Goal: Navigation & Orientation: Find specific page/section

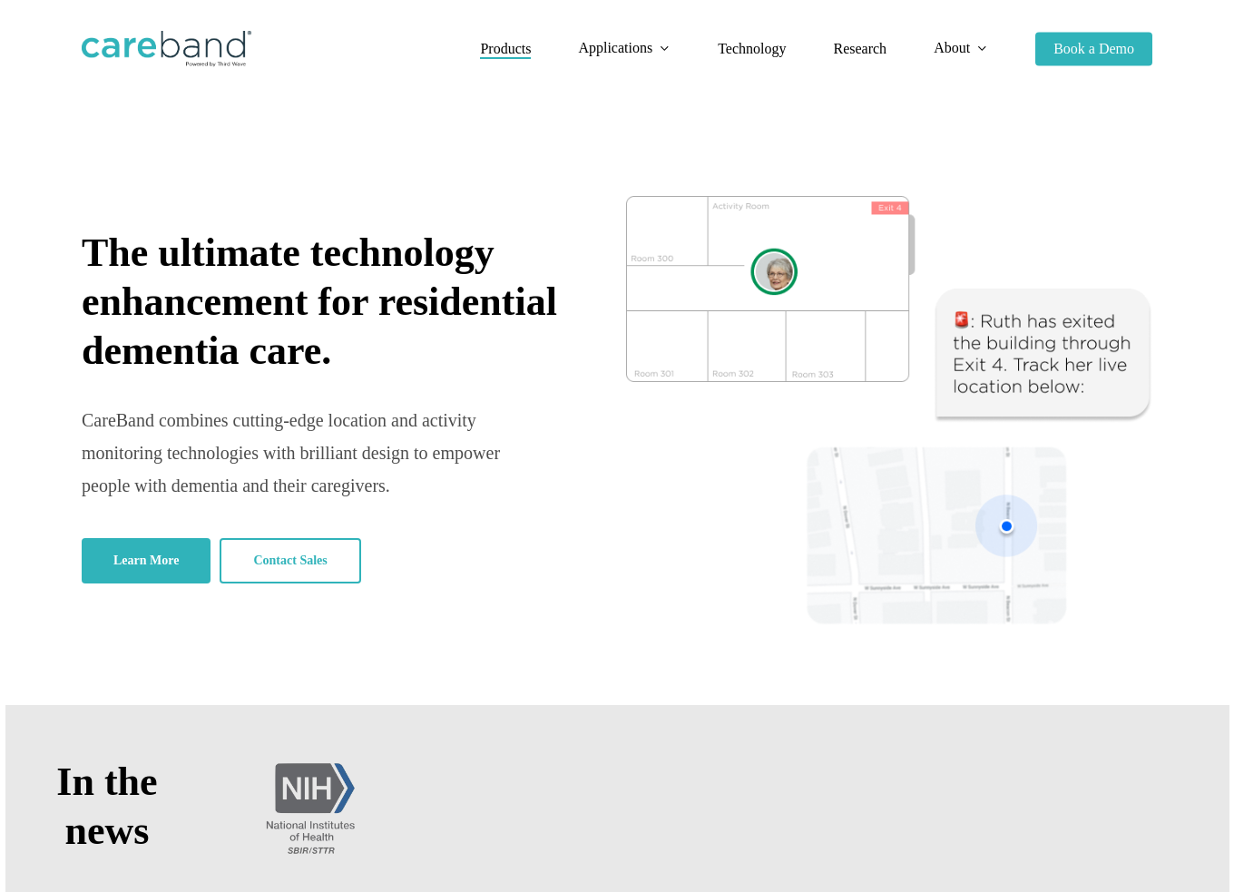
click at [506, 46] on span "Products" at bounding box center [505, 48] width 51 height 15
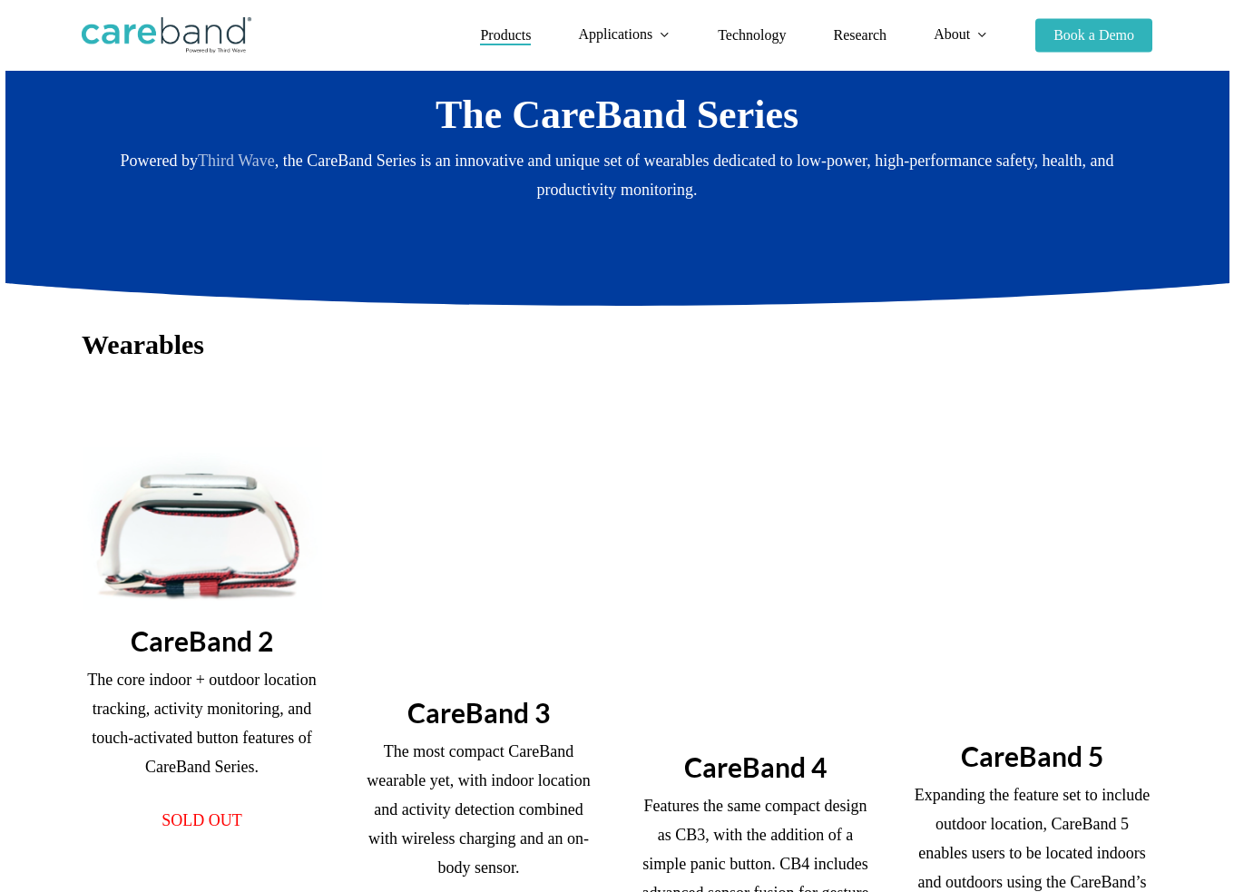
scroll to position [91, 0]
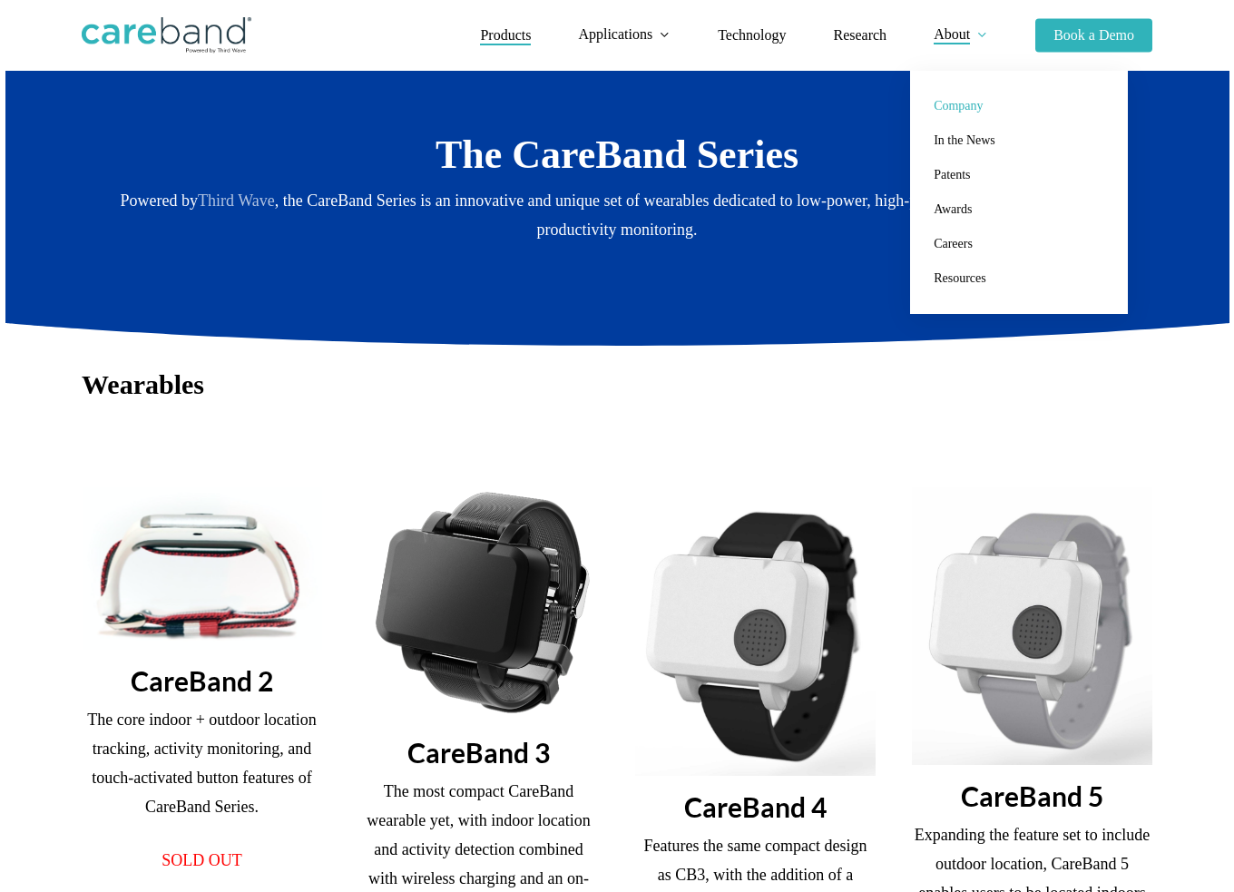
click at [963, 104] on span "Company" at bounding box center [958, 106] width 49 height 14
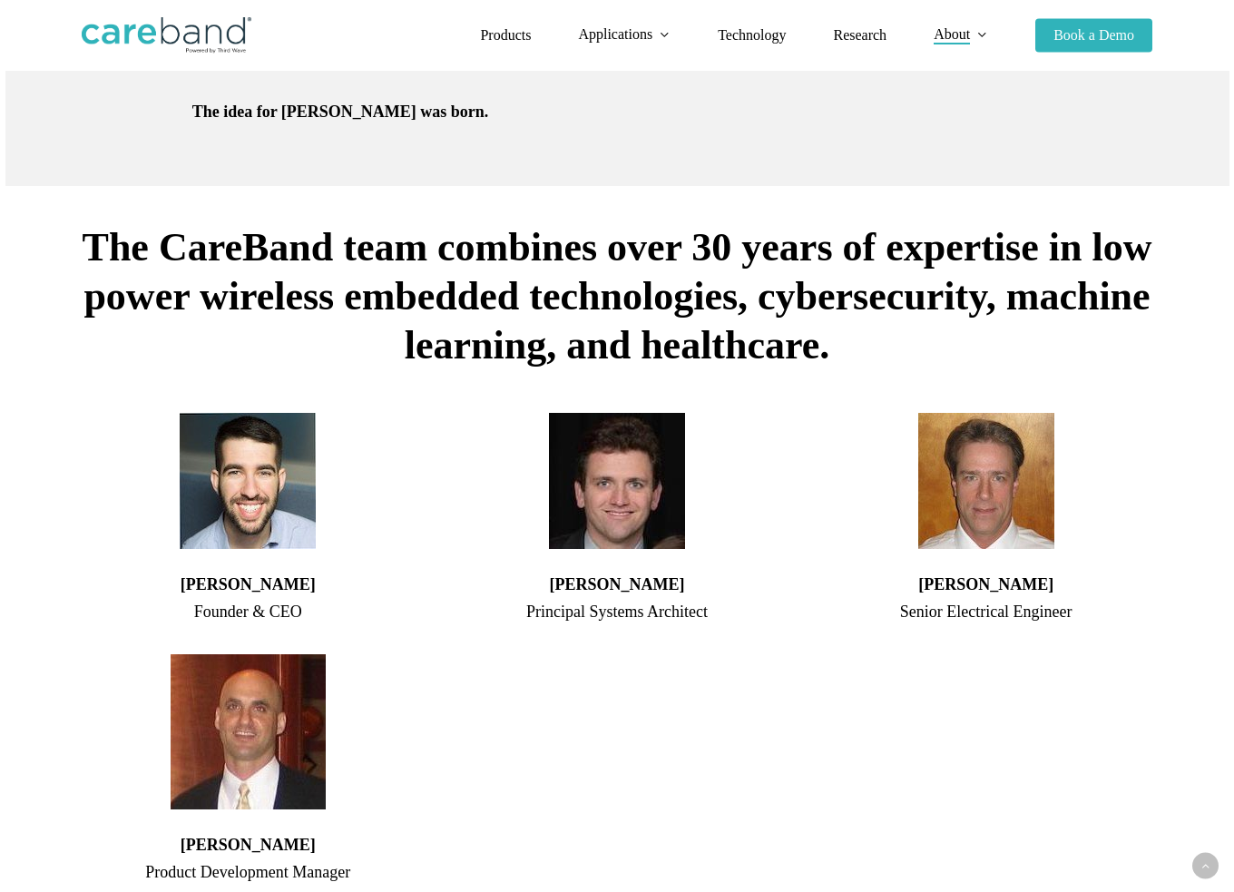
scroll to position [821, 0]
